Goal: Task Accomplishment & Management: Manage account settings

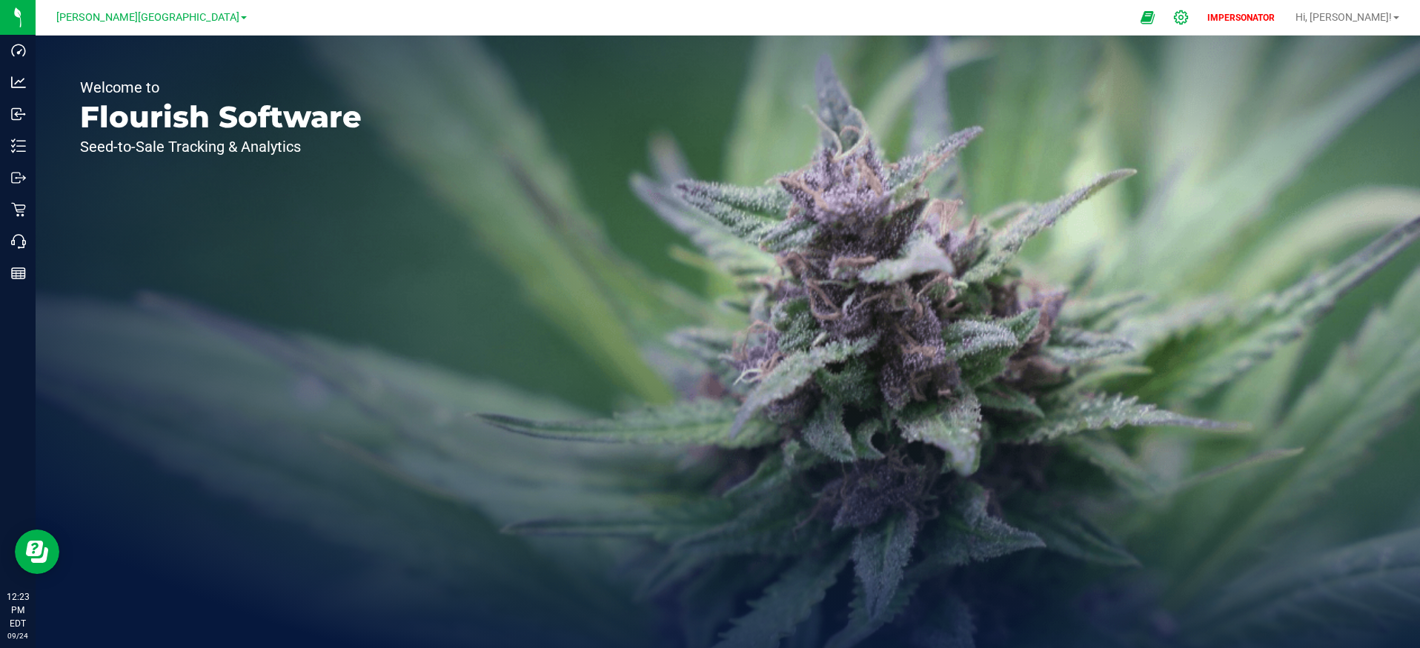
click at [1189, 17] on icon at bounding box center [1181, 18] width 16 height 16
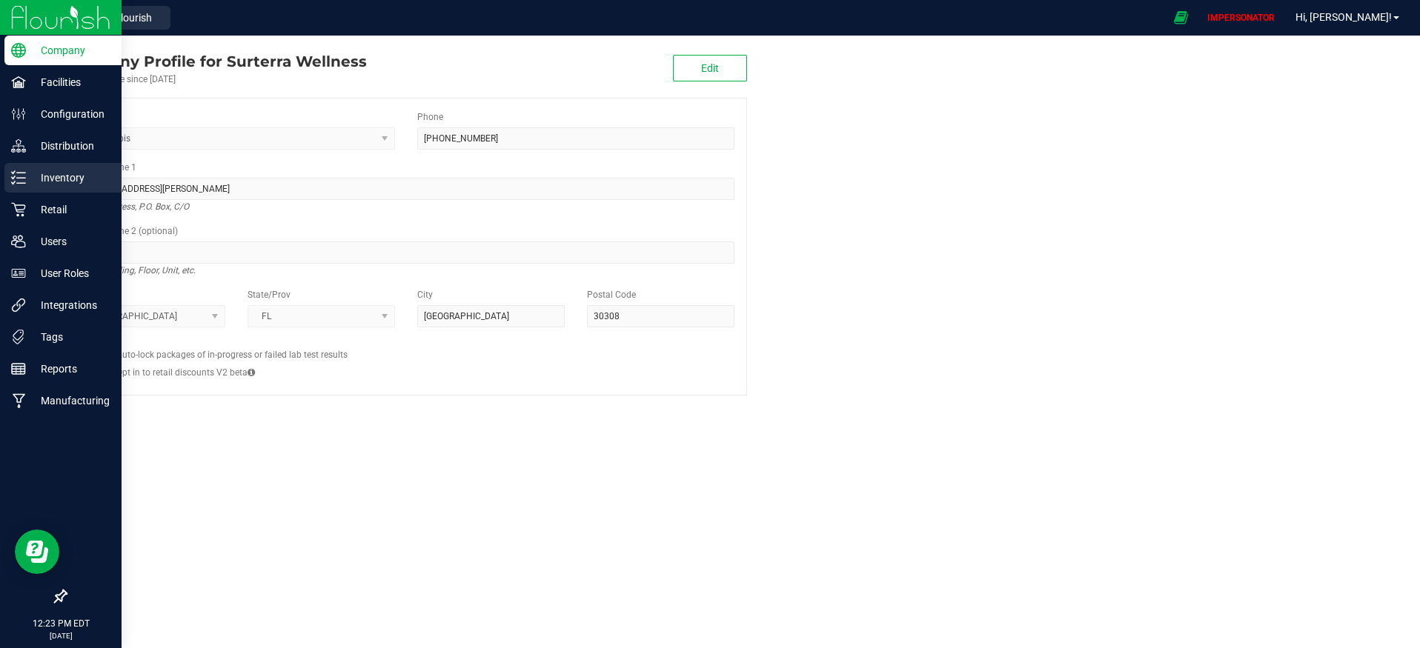
click at [37, 181] on p "Inventory" at bounding box center [70, 178] width 89 height 18
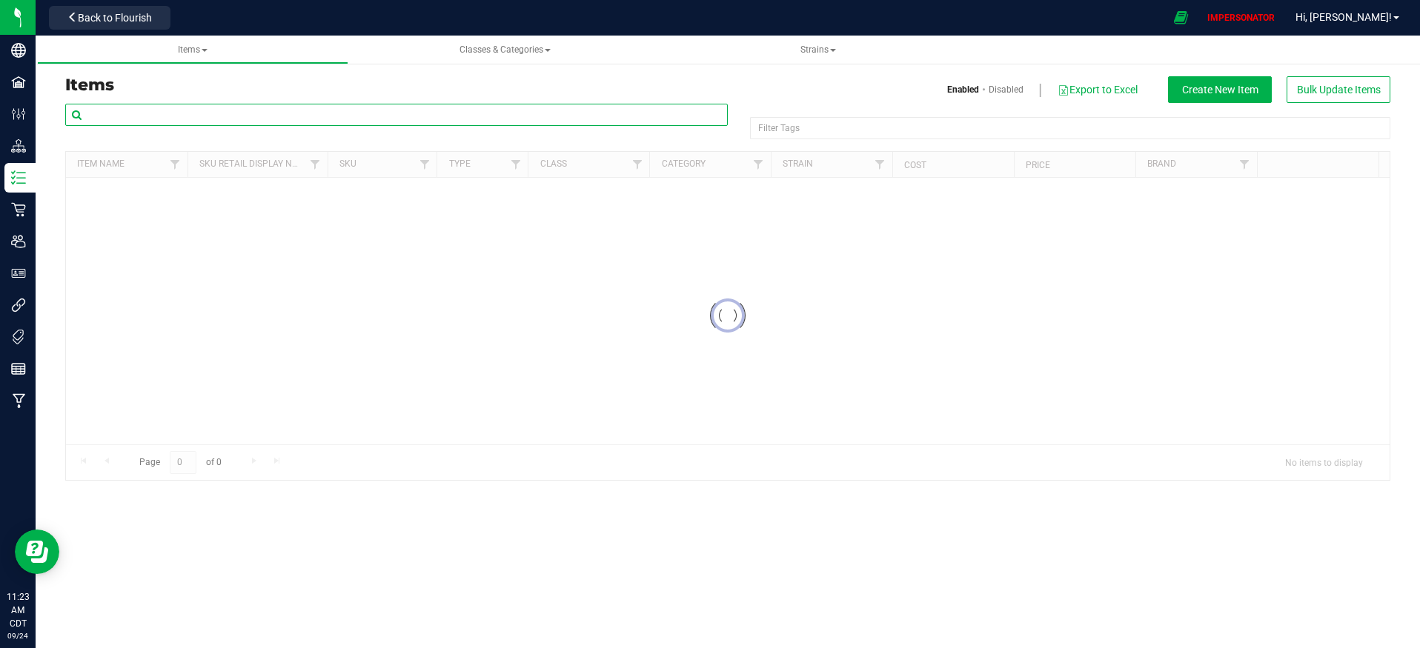
click at [203, 111] on input "text" at bounding box center [396, 115] width 663 height 22
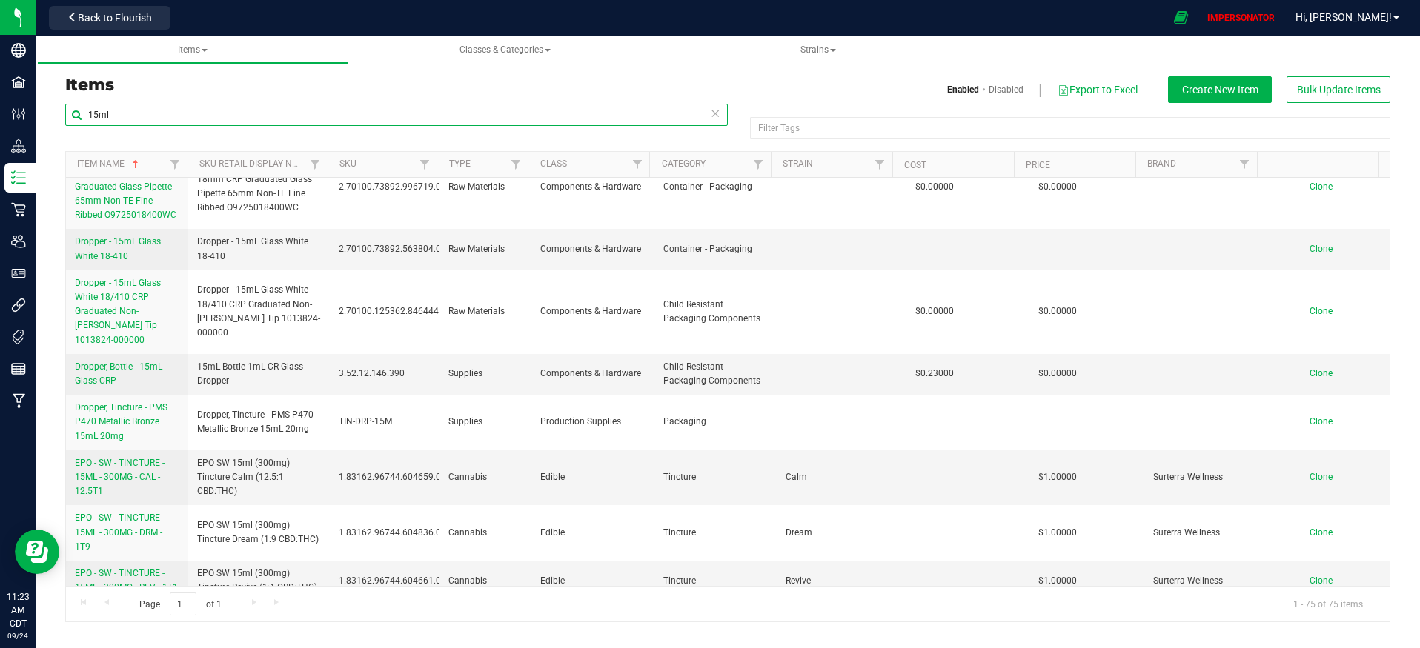
scroll to position [472, 0]
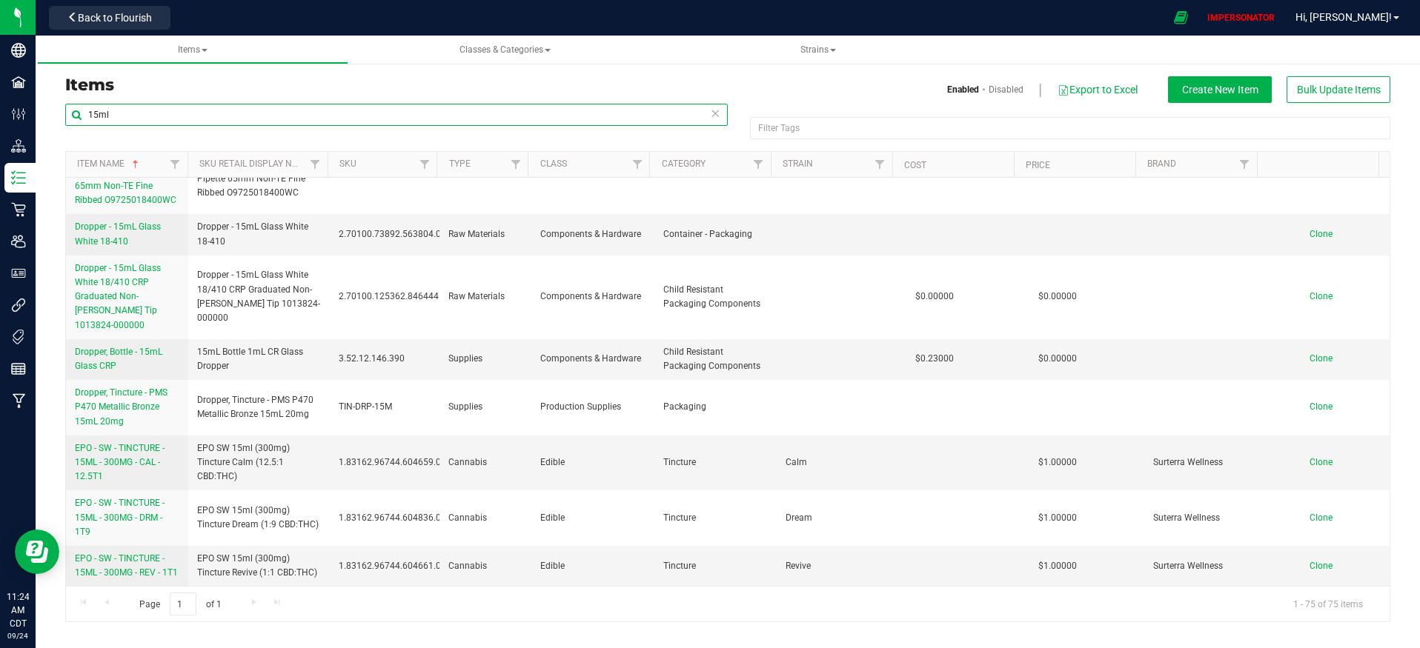
click at [423, 119] on input "15ml" at bounding box center [396, 115] width 663 height 22
paste input "L Bottle 1mL CR Glass Dropper"
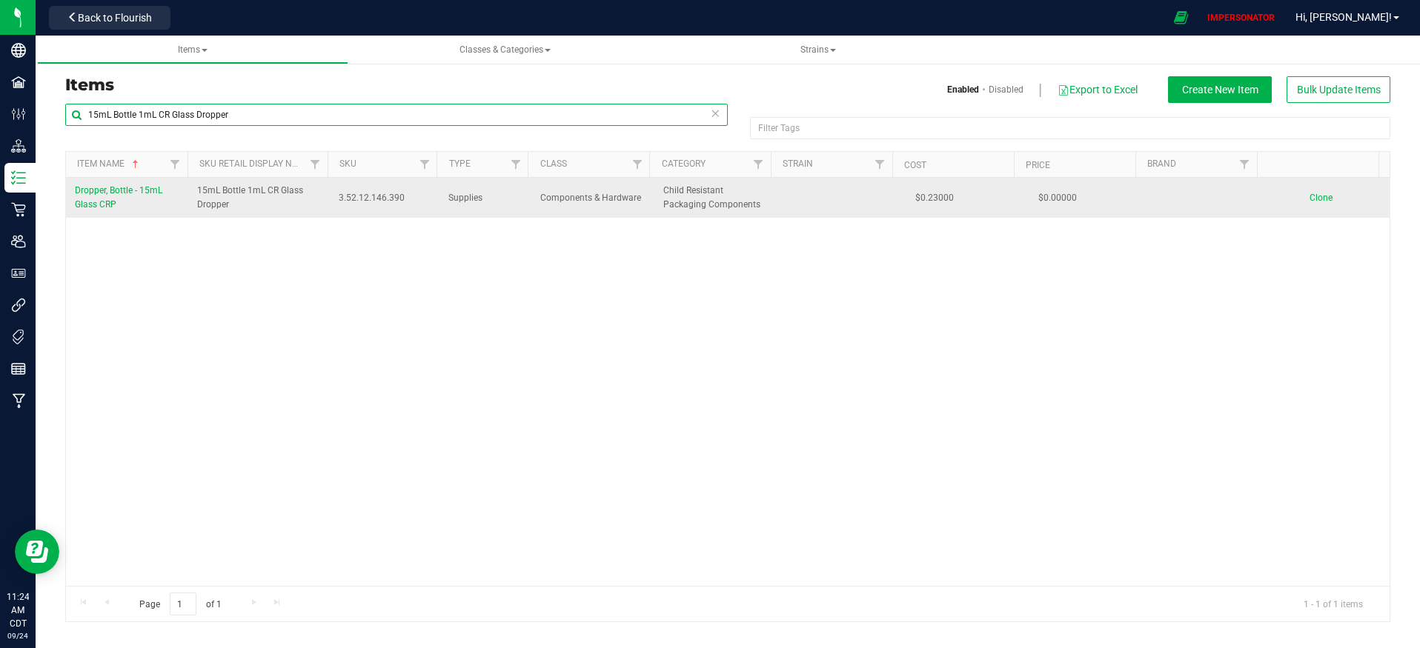
type input "15mL Bottle 1mL CR Glass Dropper"
click at [122, 192] on span "Dropper, Bottle - 15mL Glass CRP" at bounding box center [118, 197] width 87 height 24
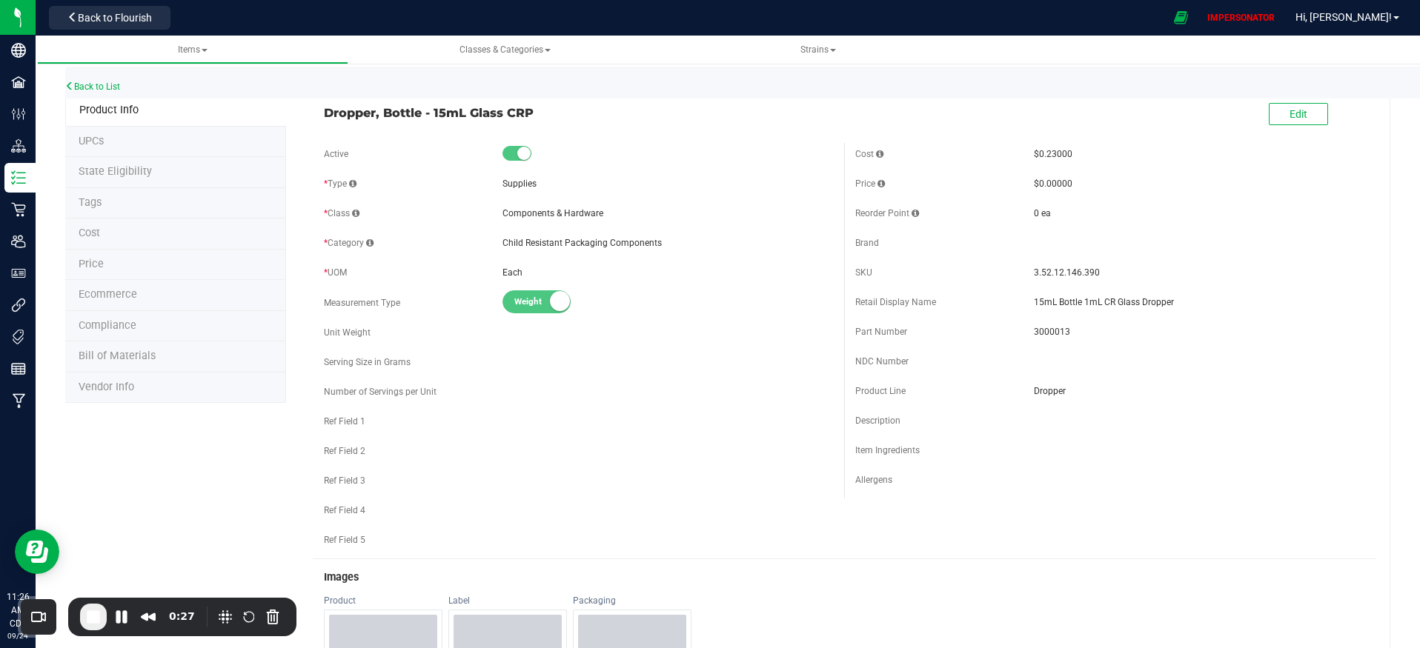
click at [100, 195] on li "Tags" at bounding box center [175, 203] width 221 height 31
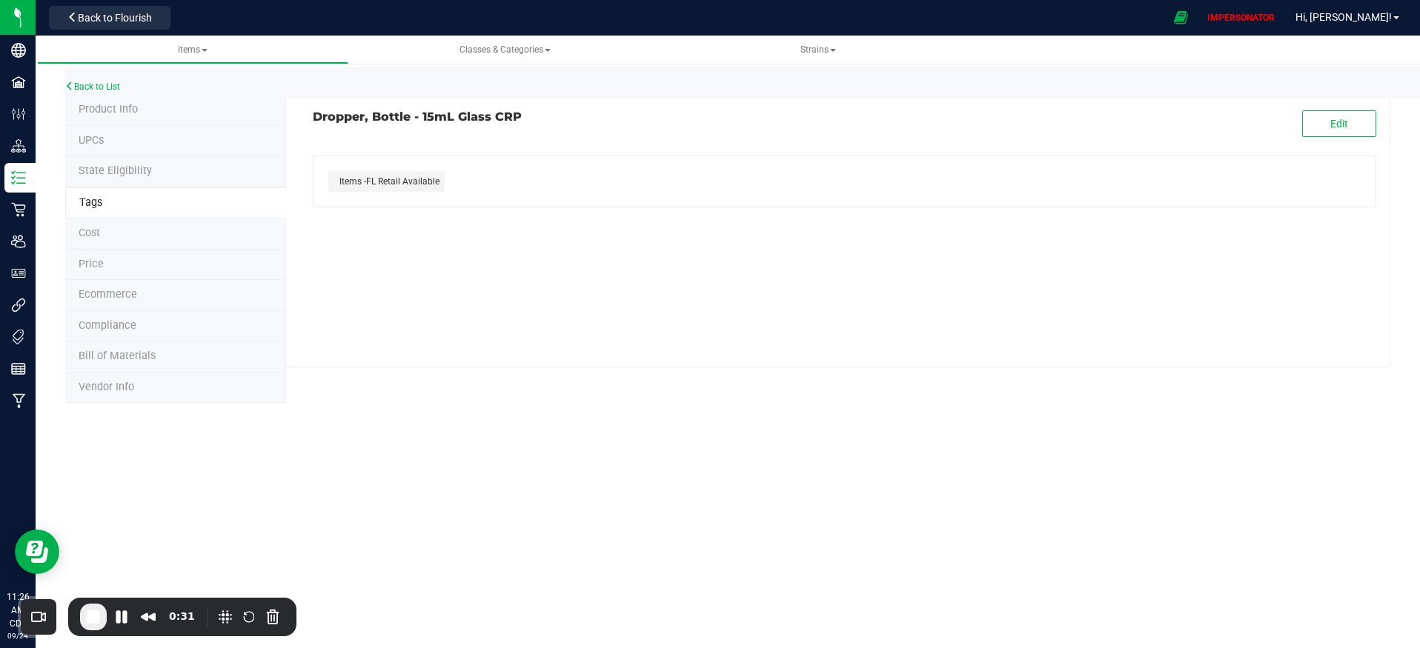
click at [115, 112] on span "Product Info" at bounding box center [108, 109] width 59 height 13
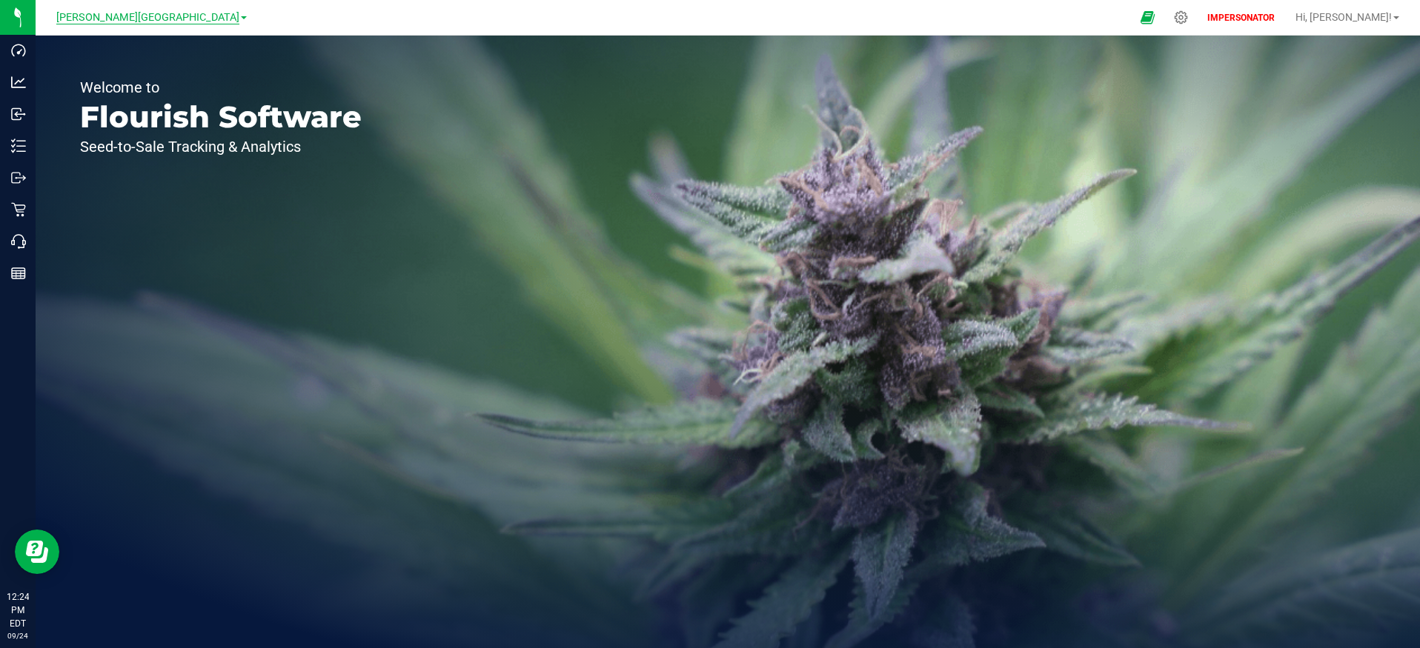
click at [127, 22] on span "[PERSON_NAME][GEOGRAPHIC_DATA]" at bounding box center [147, 17] width 183 height 13
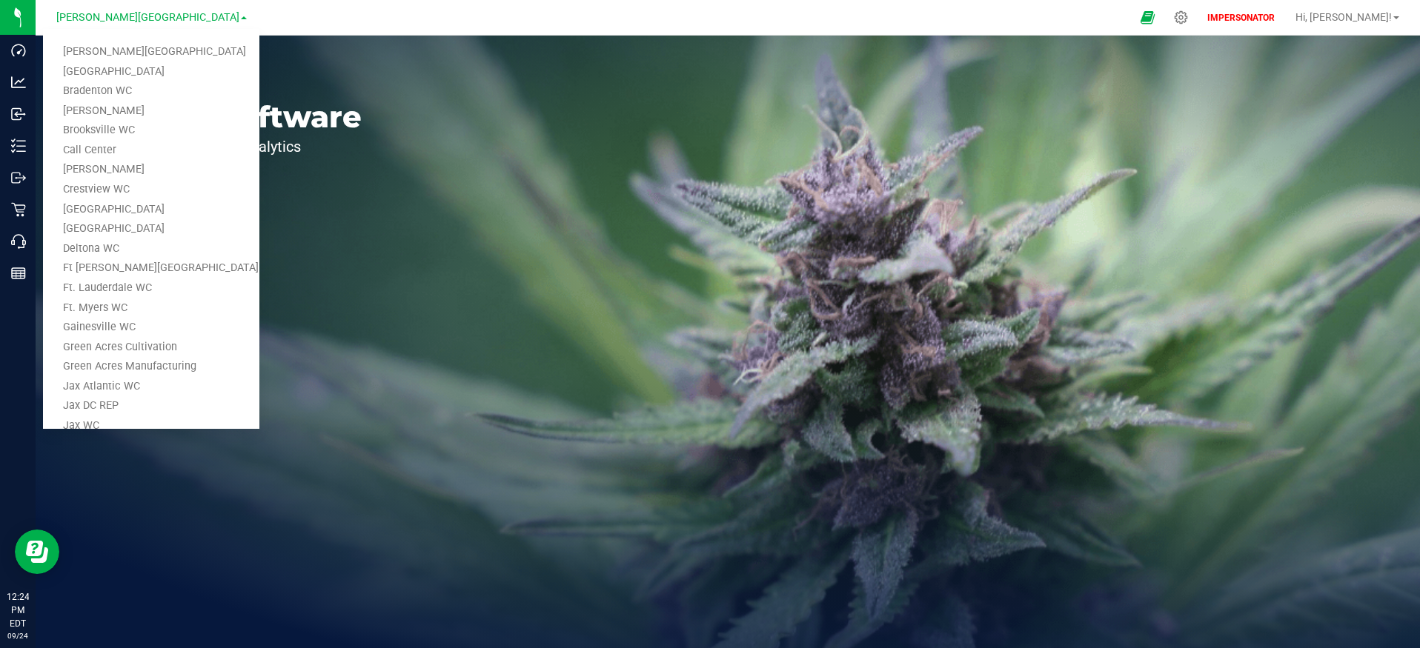
drag, startPoint x: 464, startPoint y: 141, endPoint x: 691, endPoint y: 47, distance: 245.5
click at [465, 141] on div "Welcome to Flourish Software Seed-to-Sale Tracking & Analytics" at bounding box center [728, 342] width 1384 height 613
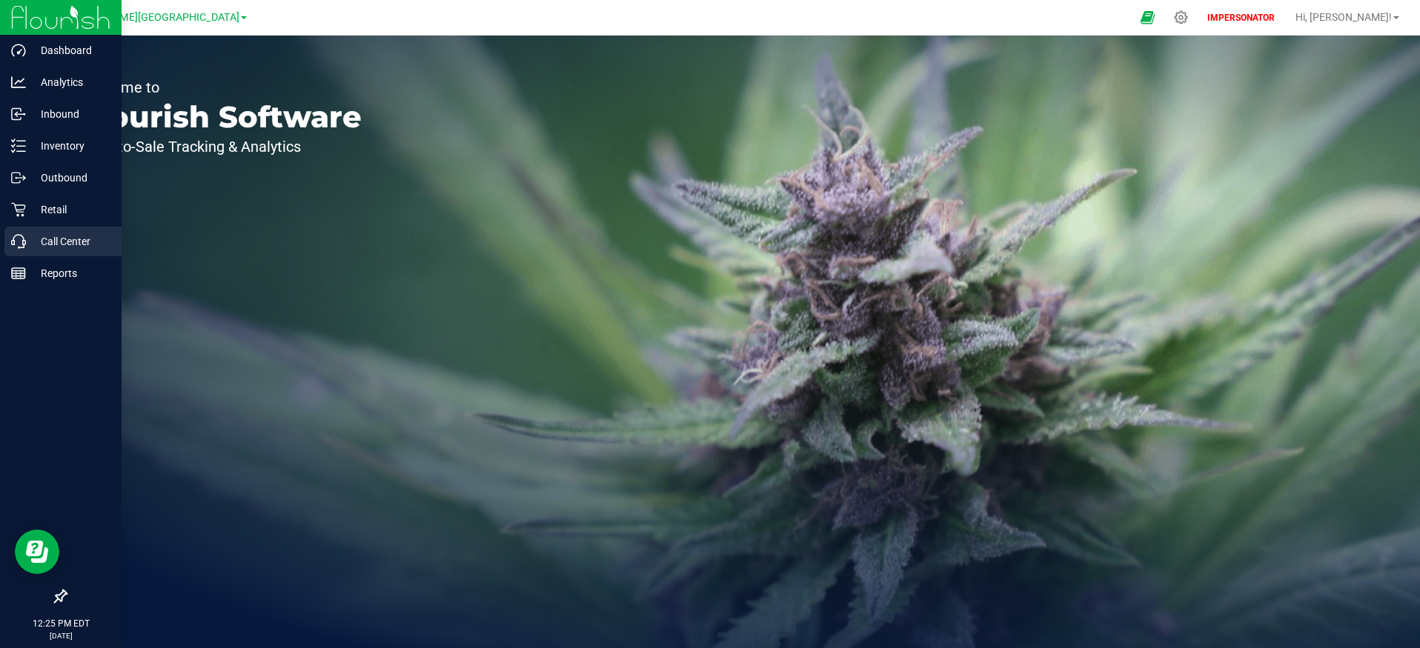
click at [82, 240] on p "Call Center" at bounding box center [70, 242] width 89 height 18
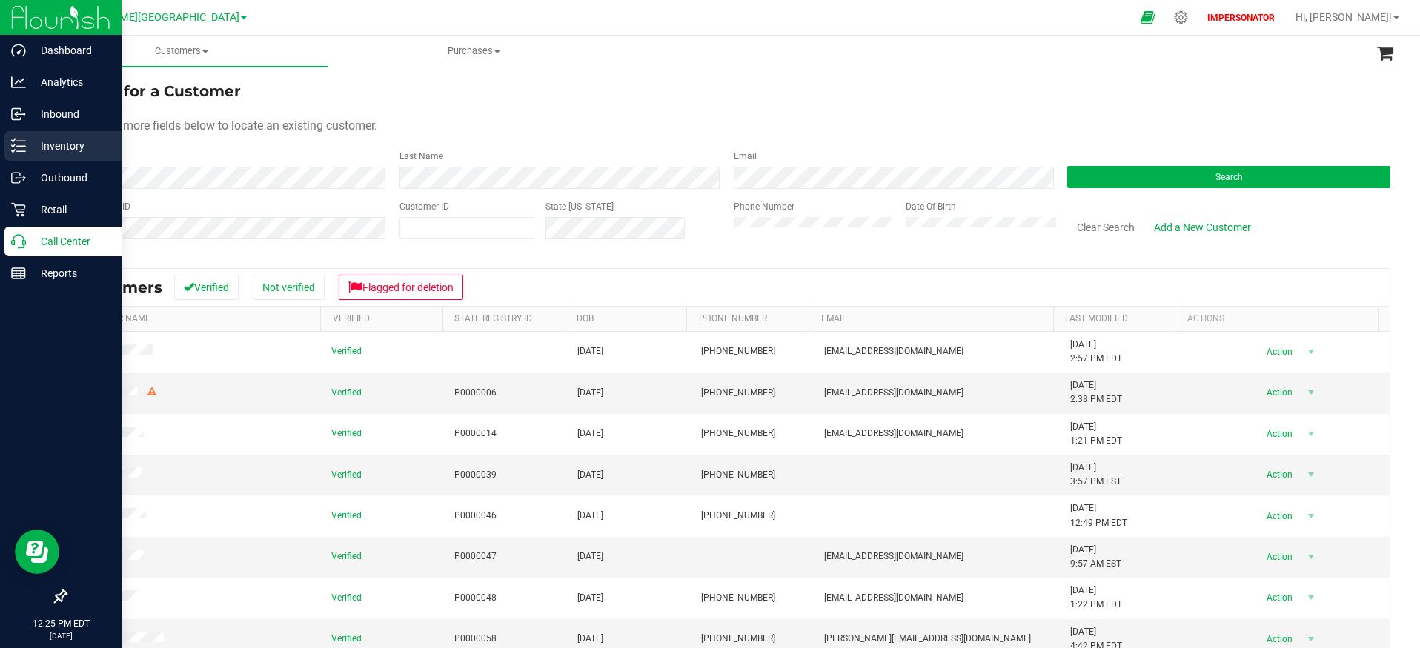
click at [74, 147] on p "Inventory" at bounding box center [70, 146] width 89 height 18
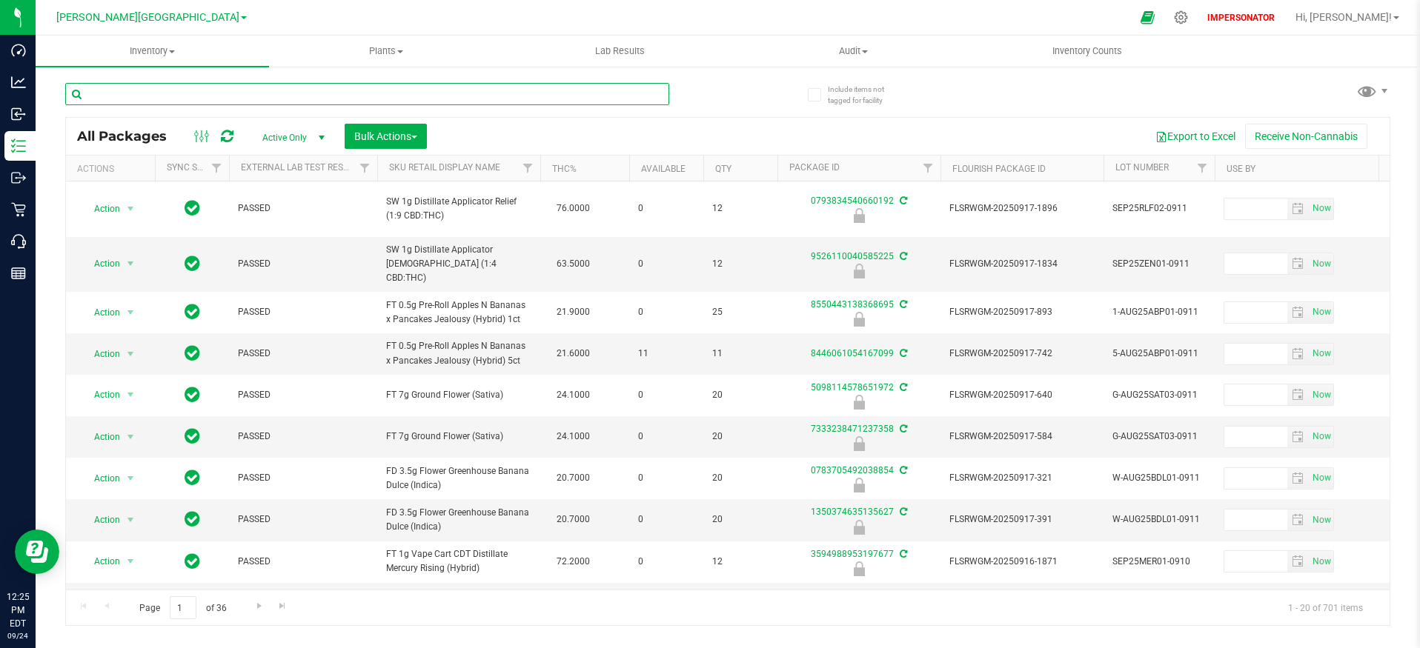
click at [200, 91] on input "text" at bounding box center [367, 94] width 604 height 22
paste input "15mL Bottle 1mL CR Glass Dropper"
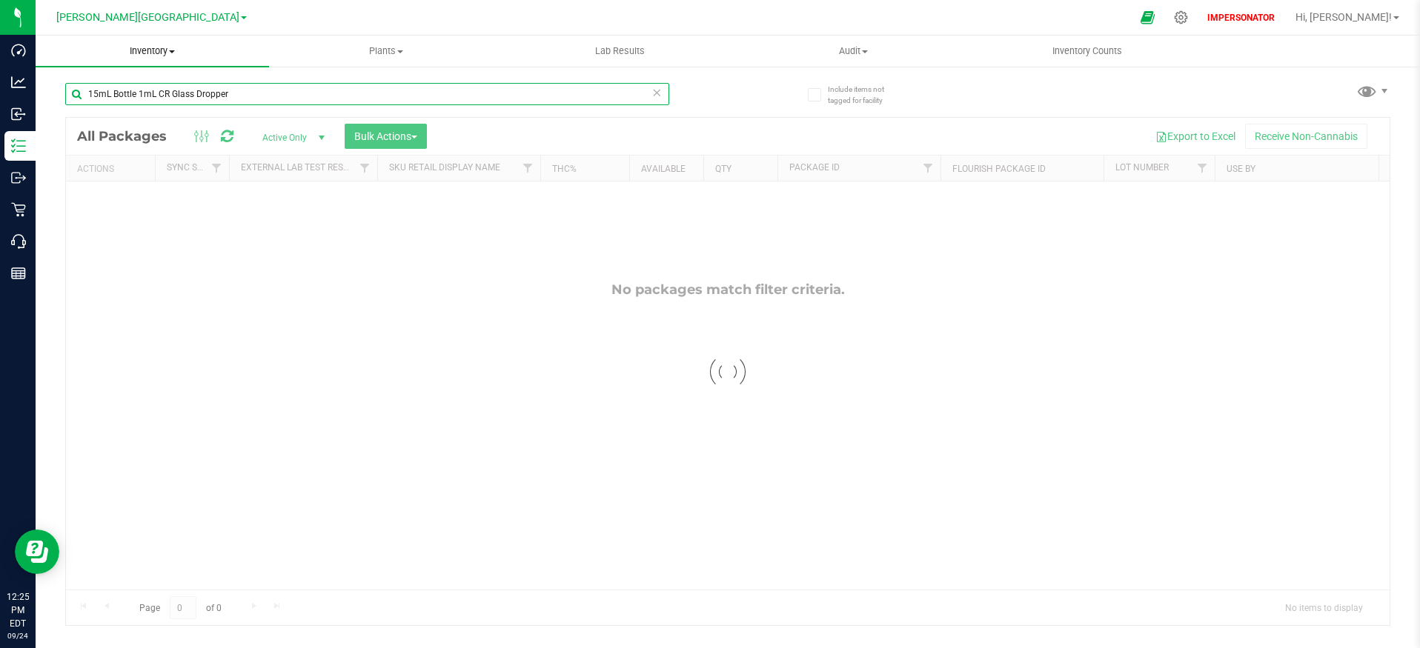
type input "15mL Bottle 1mL CR Glass Dropper"
click at [150, 53] on span "Inventory" at bounding box center [152, 50] width 233 height 13
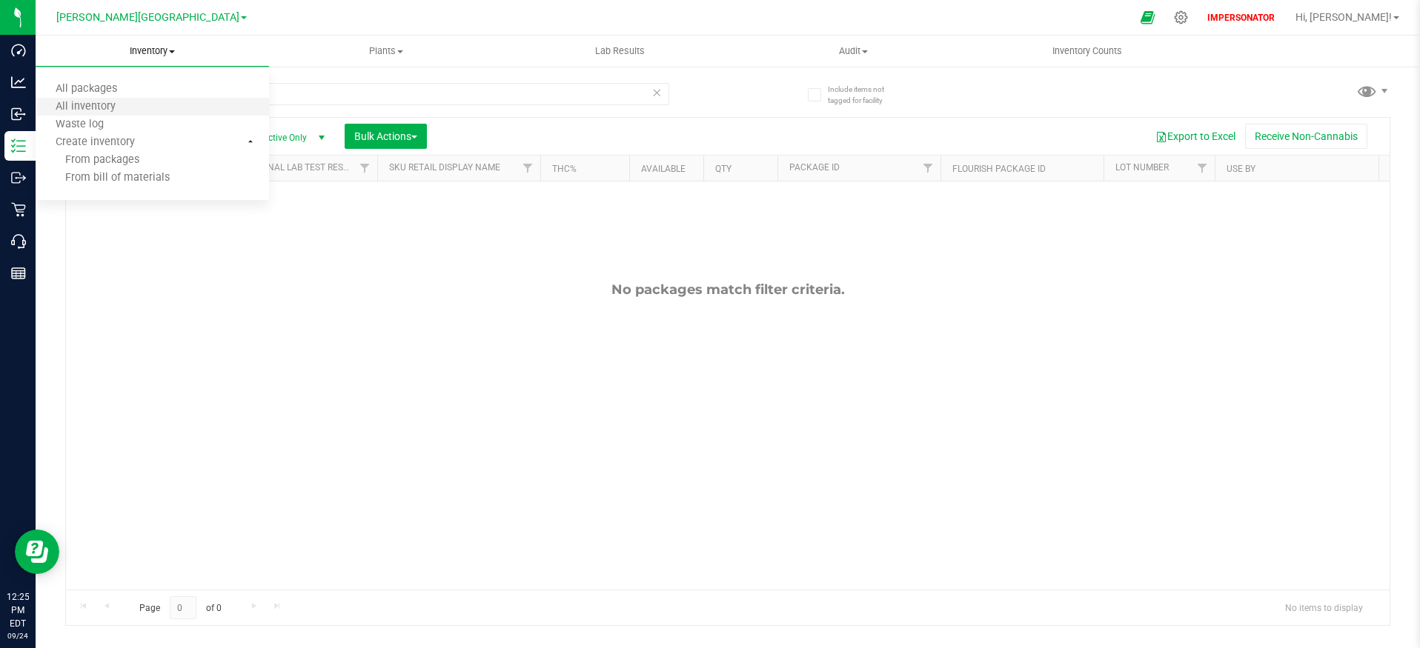
click at [150, 105] on li "All inventory" at bounding box center [152, 108] width 233 height 18
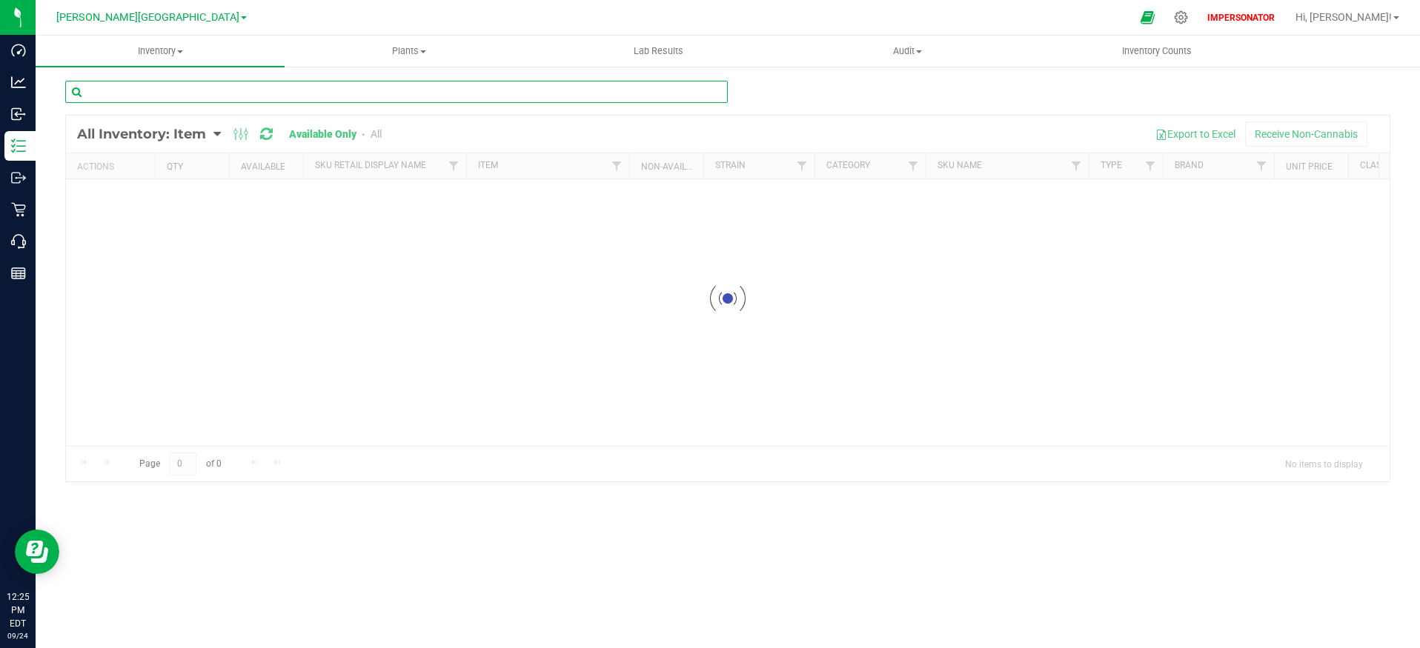
click at [158, 92] on input "text" at bounding box center [396, 92] width 663 height 22
paste input "15mL Bottle 1mL CR Glass Dropper"
type input "15mL Bottle 1mL CR Glass Dropper"
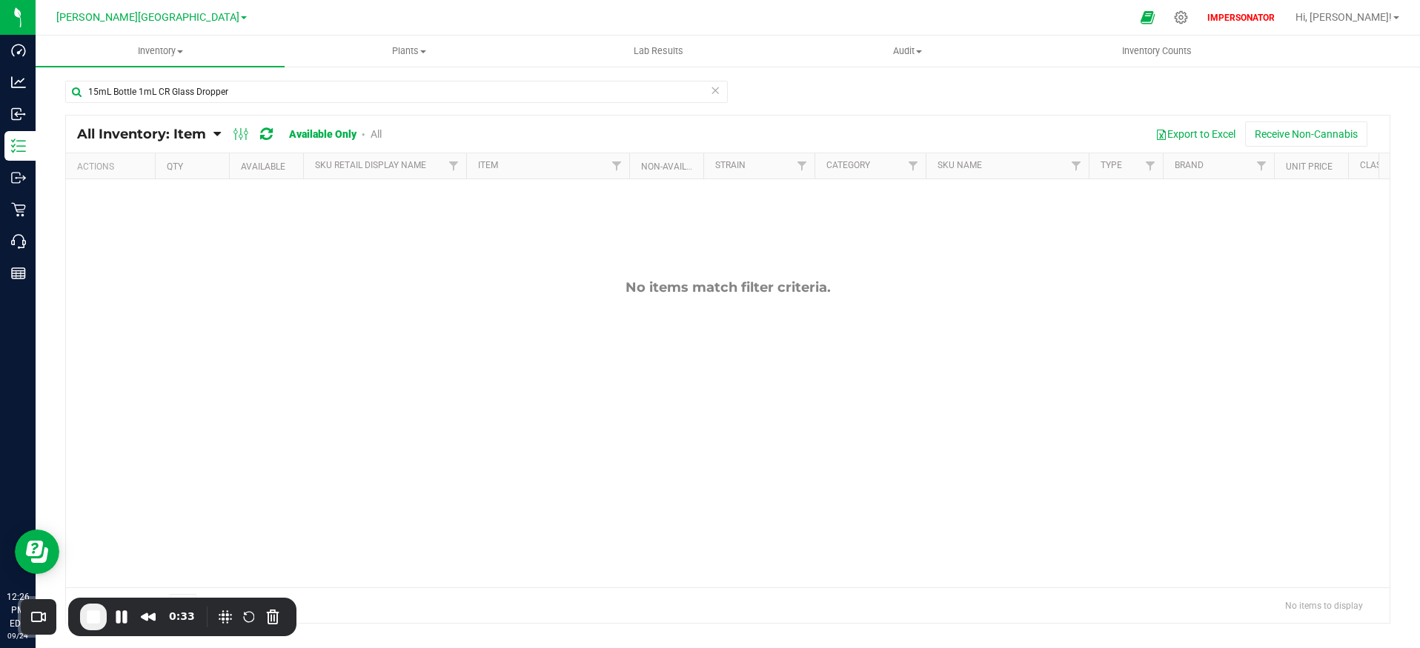
drag, startPoint x: 348, startPoint y: 242, endPoint x: 327, endPoint y: 205, distance: 43.1
click at [348, 242] on div "No items match filter criteria." at bounding box center [728, 433] width 1324 height 508
click at [1188, 22] on icon at bounding box center [1181, 17] width 14 height 14
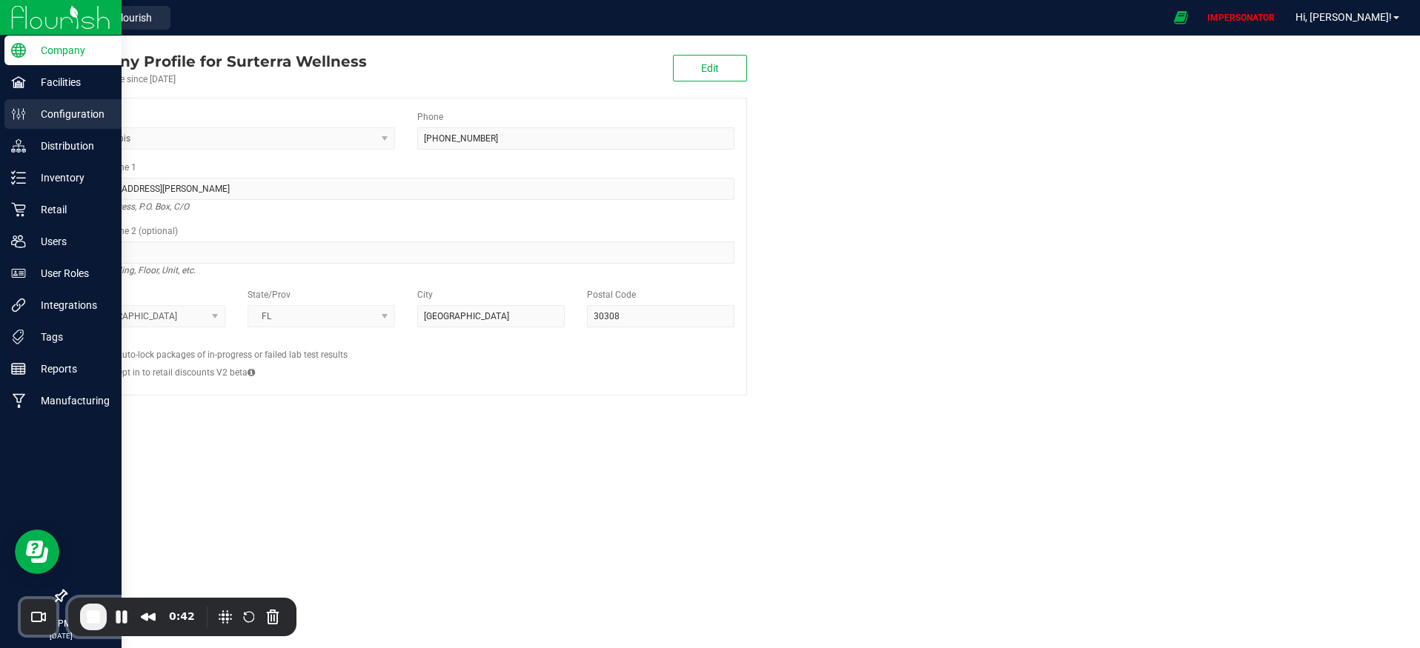
click at [47, 121] on p "Configuration" at bounding box center [70, 114] width 89 height 18
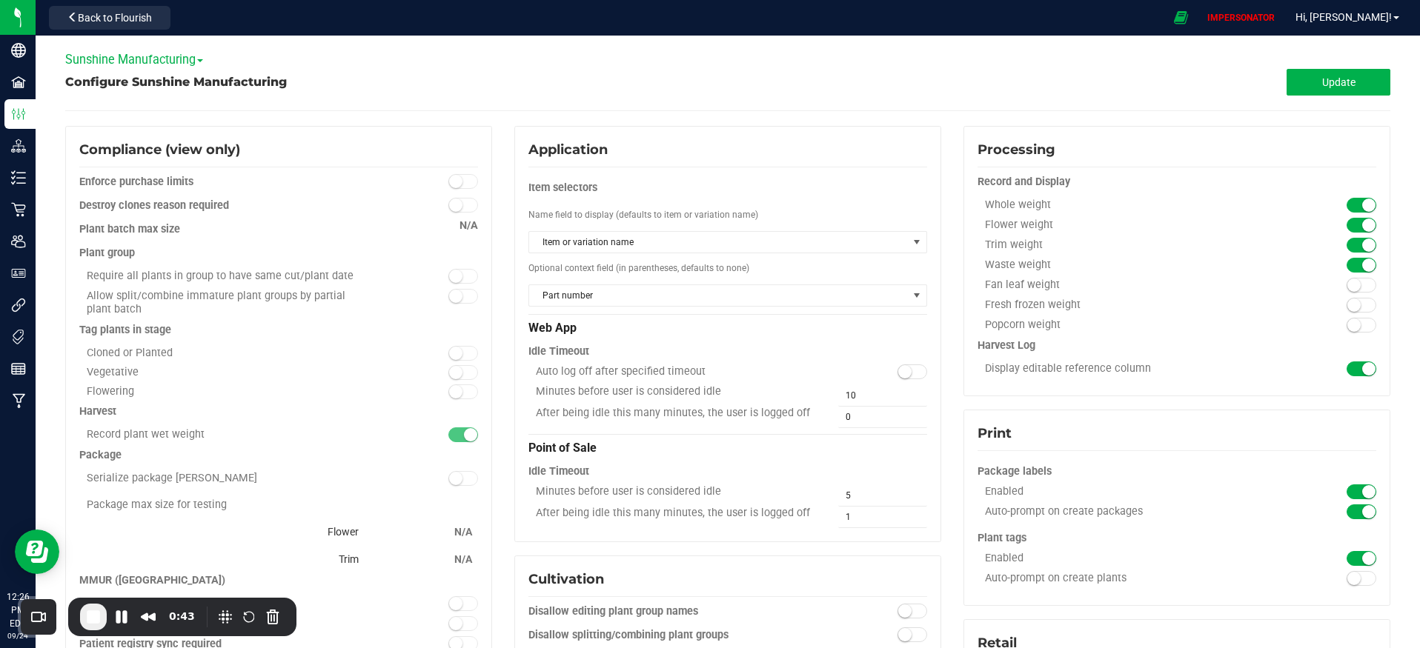
click at [156, 61] on span "Sunshine Manufacturing" at bounding box center [134, 60] width 138 height 14
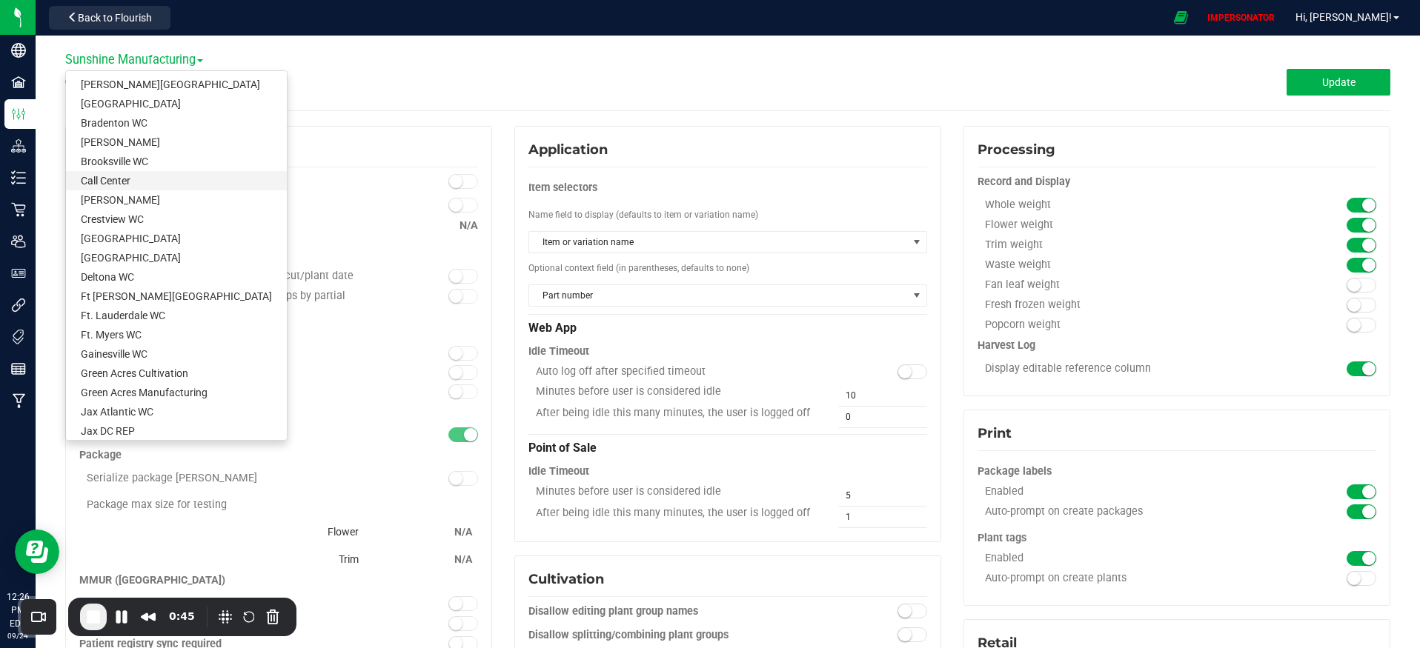
click at [150, 184] on link "Call Center" at bounding box center [176, 180] width 221 height 19
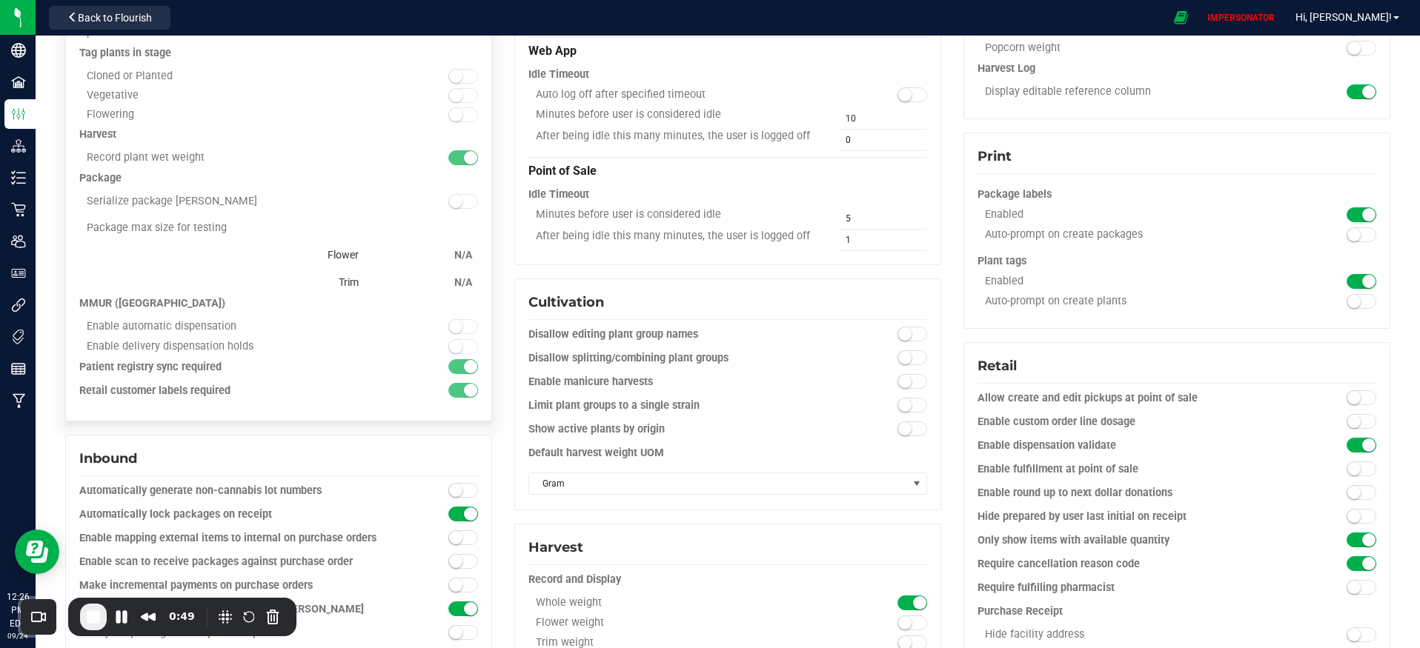
scroll to position [376, 0]
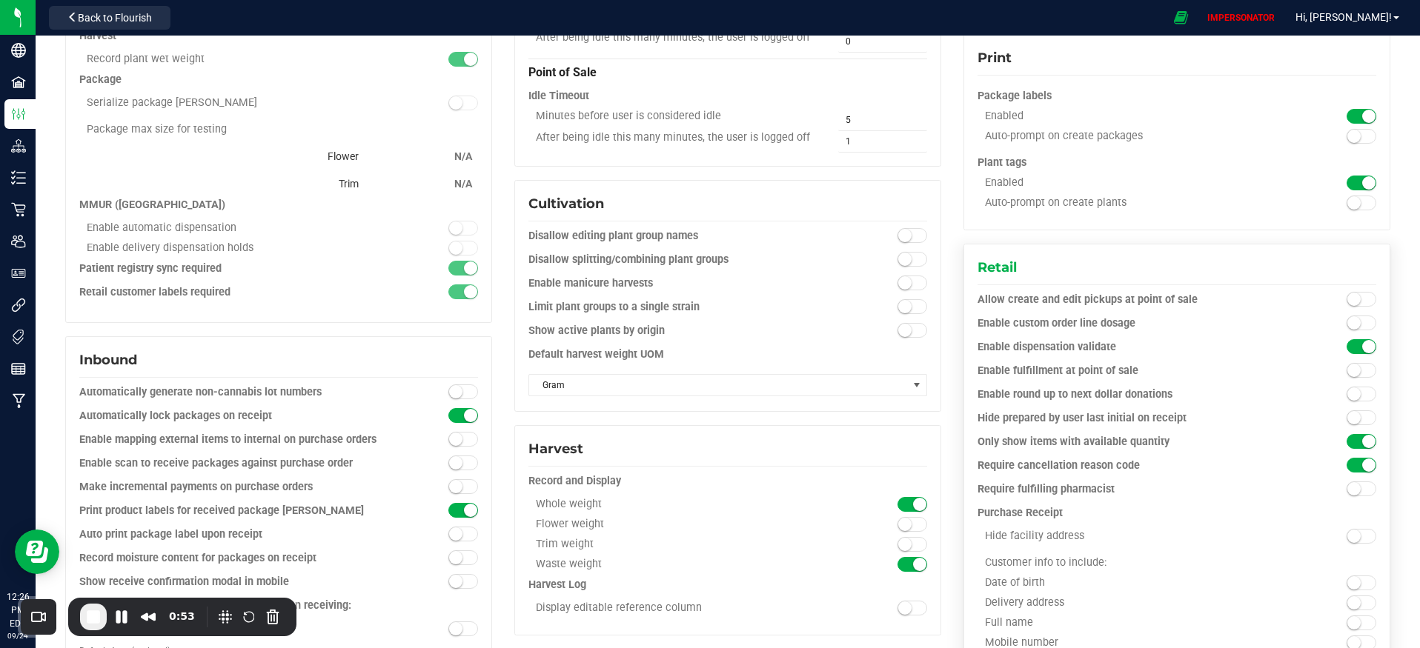
drag, startPoint x: 972, startPoint y: 443, endPoint x: 1161, endPoint y: 442, distance: 189.7
click at [1161, 442] on div "Only show items with available quantity" at bounding box center [1127, 442] width 299 height 15
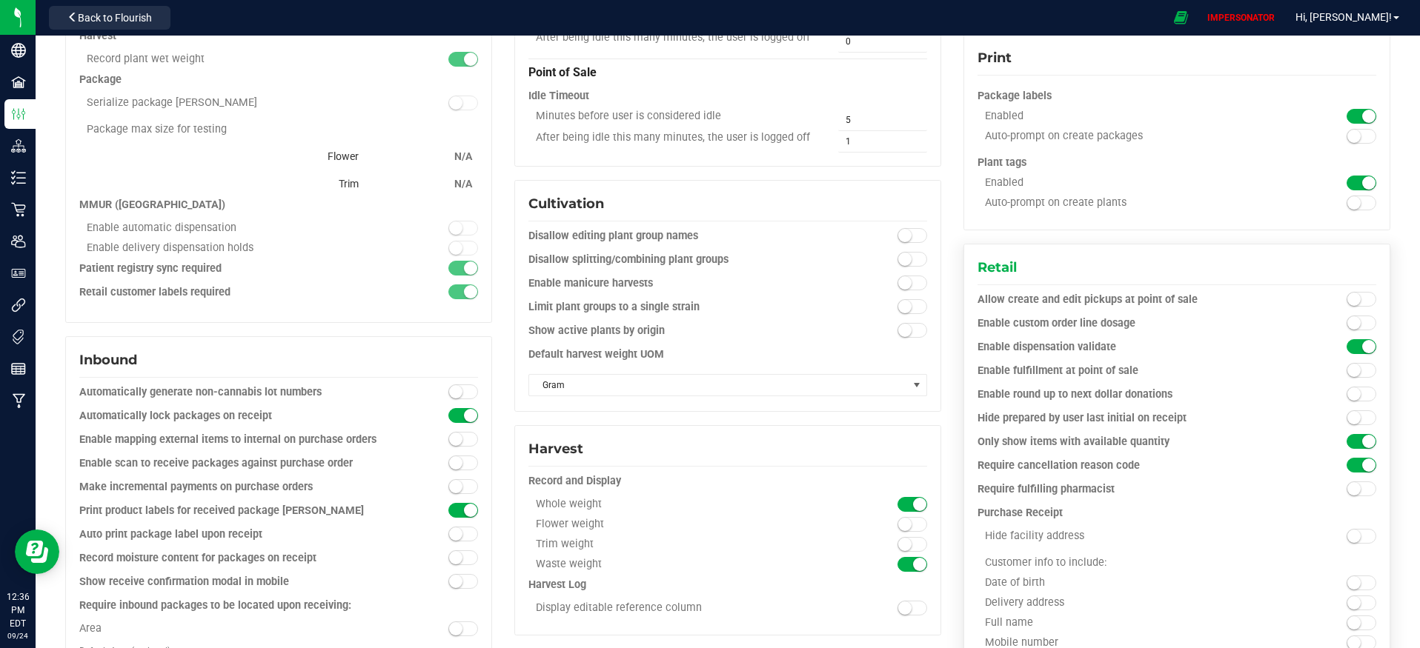
click at [1047, 440] on div "Only show items with available quantity" at bounding box center [1127, 442] width 299 height 15
copy div "Only show items with available quantity"
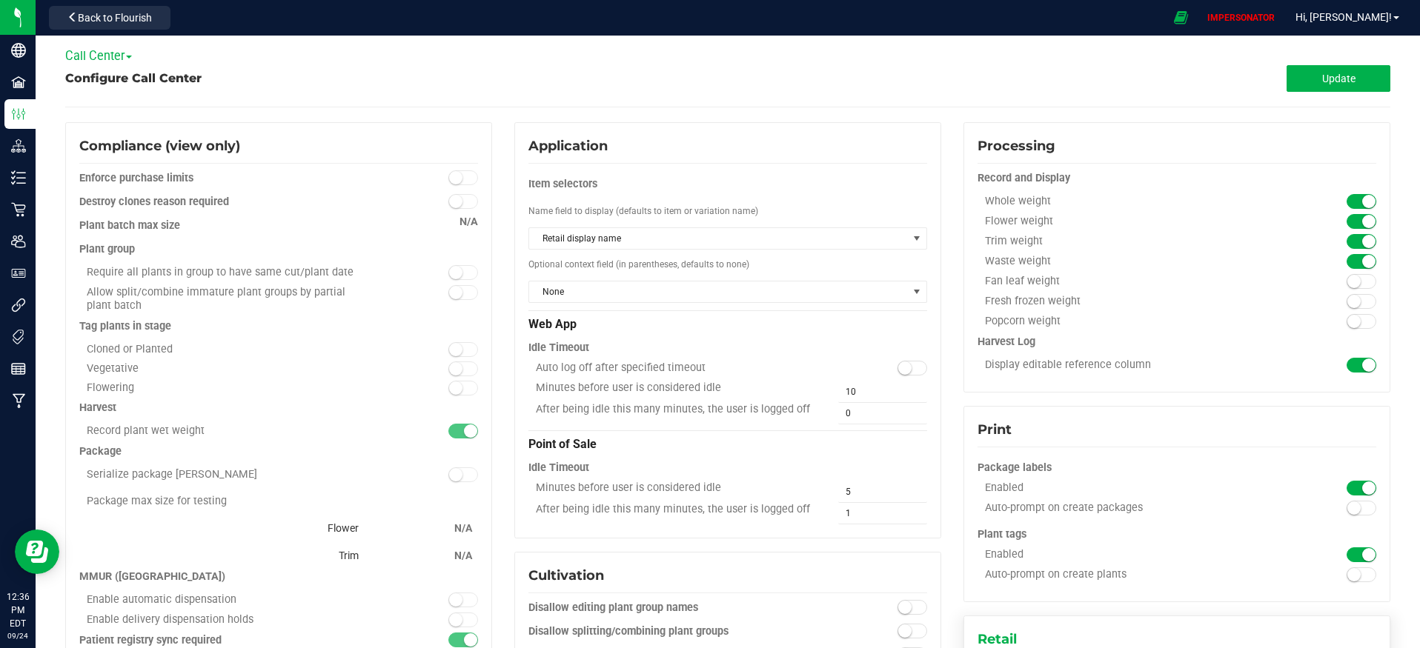
scroll to position [0, 0]
